Goal: Consume media (video, audio): Consume media (video, audio)

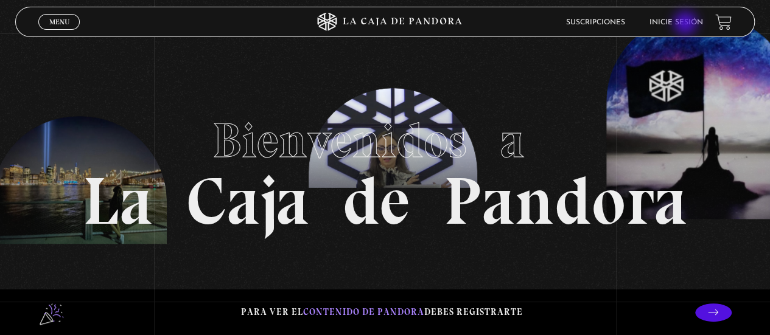
click at [686, 24] on link "Inicie sesión" at bounding box center [676, 22] width 54 height 7
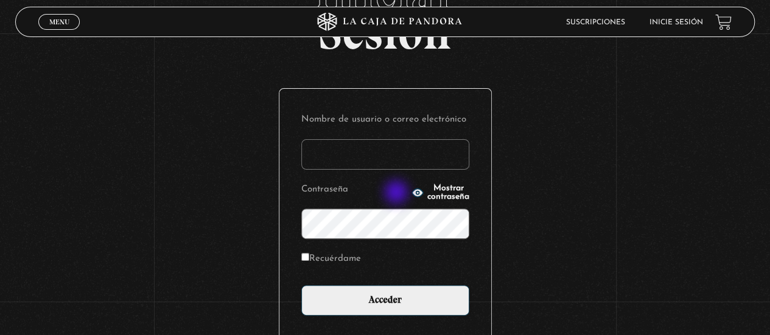
scroll to position [122, 0]
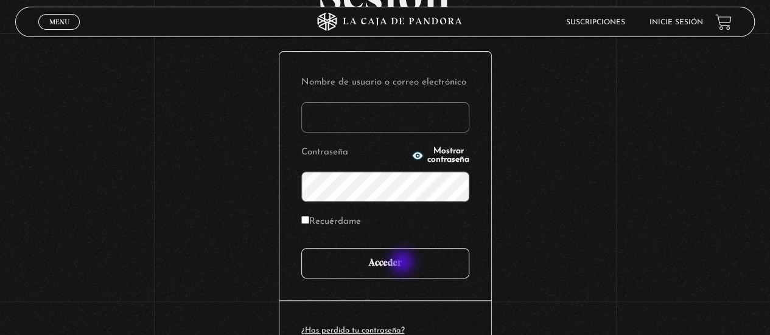
type input "margaritachavesj@yahoo.com"
click at [403, 263] on input "Acceder" at bounding box center [385, 263] width 168 height 30
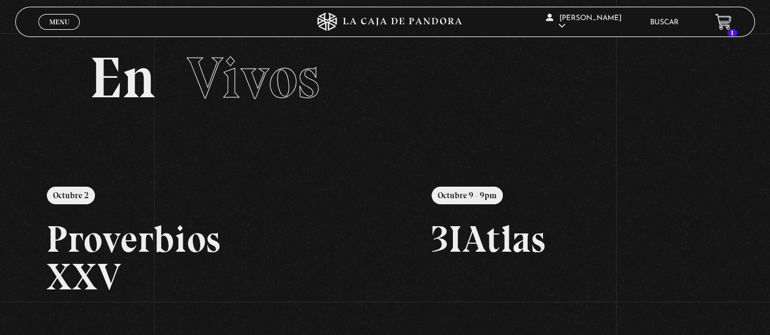
scroll to position [61, 0]
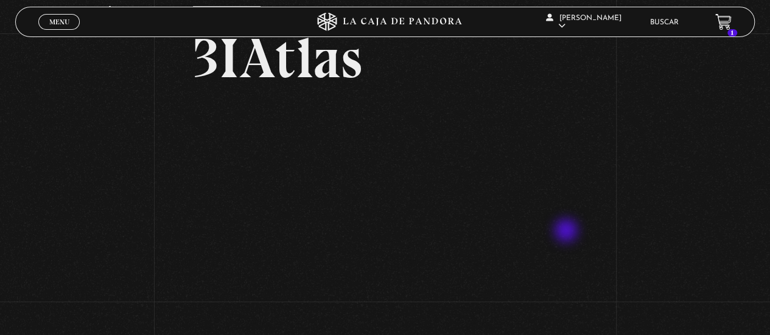
scroll to position [122, 0]
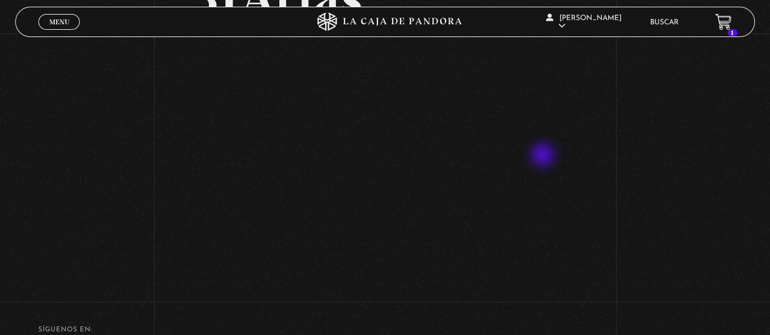
scroll to position [183, 0]
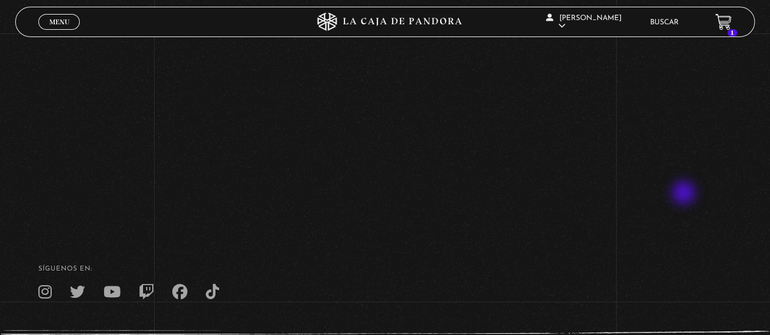
click at [685, 194] on div "Volver Octubre 9 - 9pm 3IAtlas" at bounding box center [385, 37] width 770 height 372
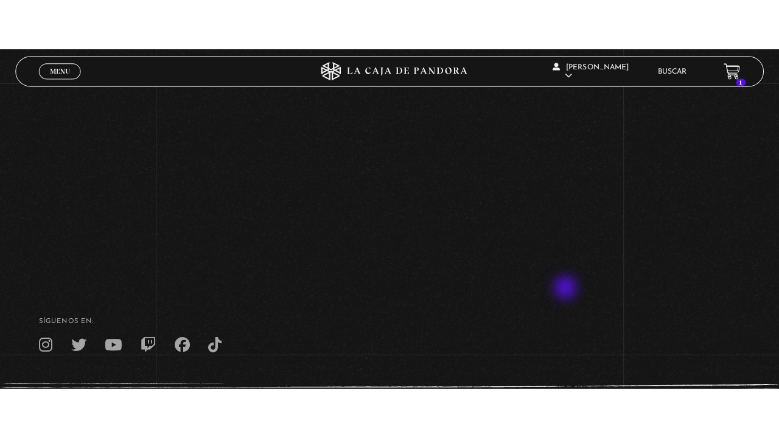
scroll to position [178, 0]
